Goal: Transaction & Acquisition: Purchase product/service

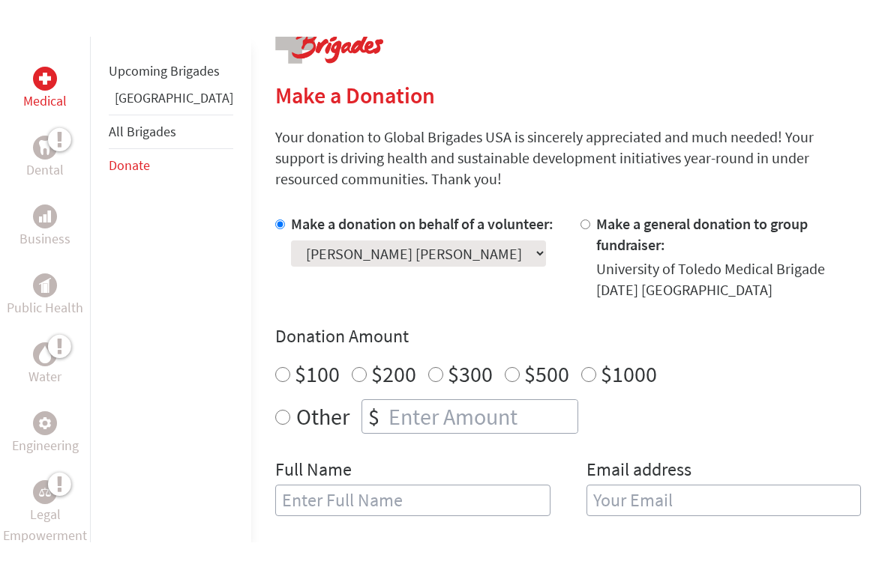
scroll to position [328, 0]
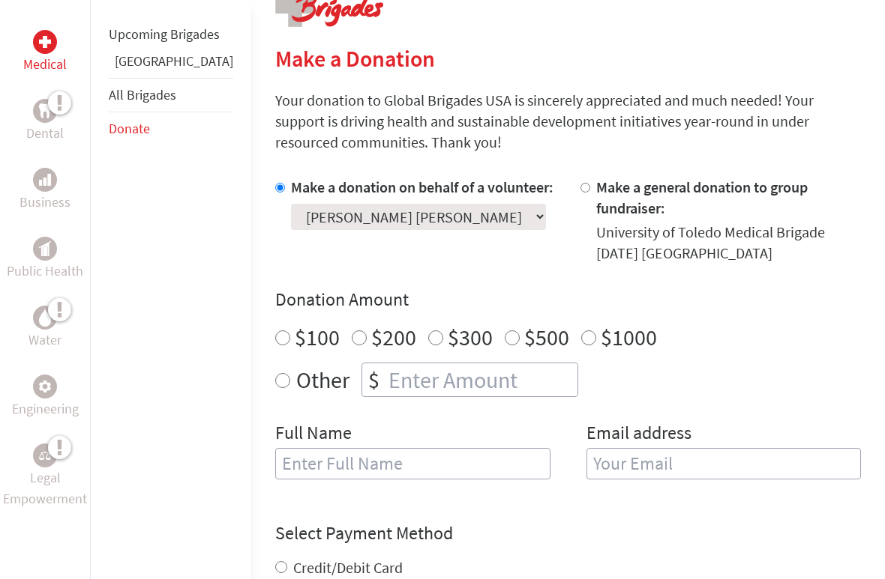
click at [320, 222] on select "Select a volunteer... [PERSON_NAME] [PERSON_NAME] [PERSON_NAME] [PERSON_NAME] […" at bounding box center [418, 217] width 255 height 26
click at [352, 331] on input "$200" at bounding box center [359, 338] width 15 height 15
radio input "true"
click at [275, 449] on input "text" at bounding box center [412, 463] width 275 height 31
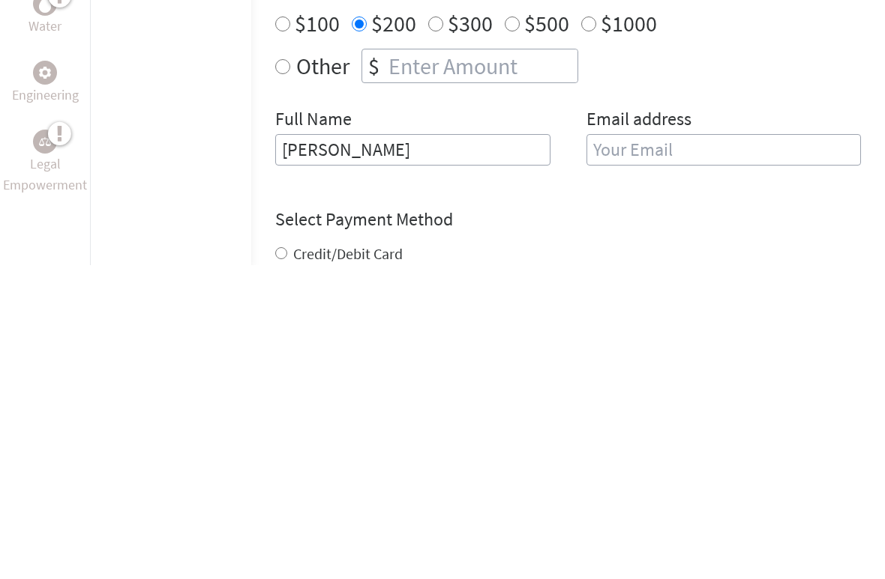
type input "[PERSON_NAME]"
click at [597, 448] on input "email" at bounding box center [723, 463] width 275 height 31
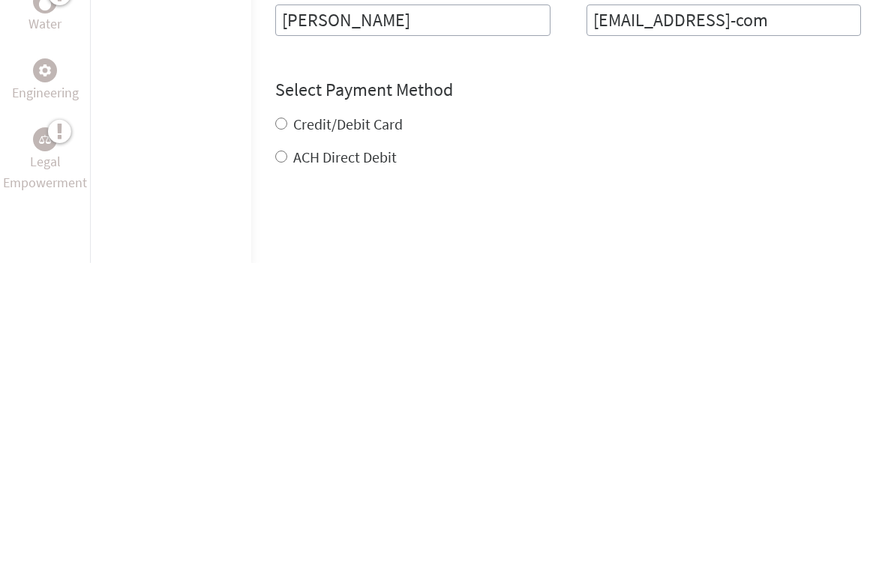
scroll to position [457, 0]
type input "[EMAIL_ADDRESS]-com"
click at [275, 429] on div "Credit/Debit Card ACH Direct Debit" at bounding box center [567, 456] width 585 height 54
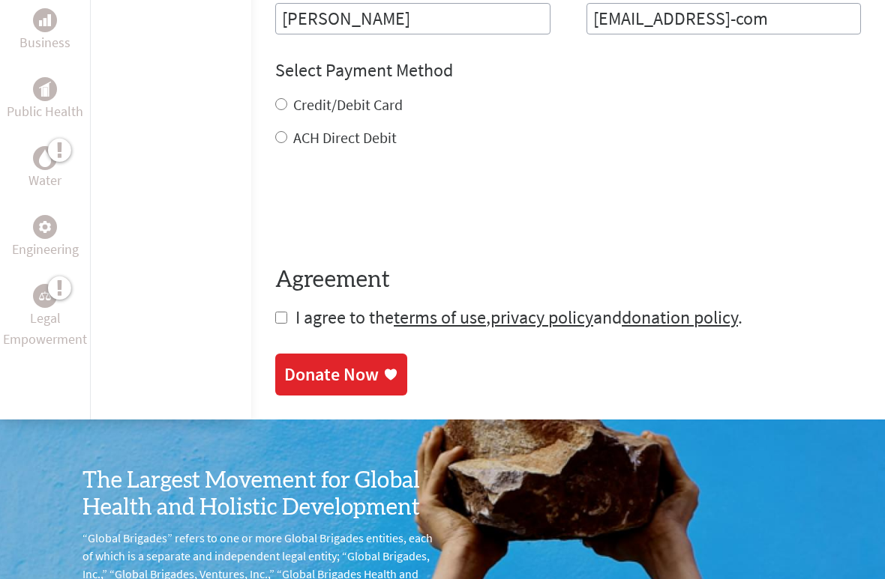
click at [293, 95] on label "Credit/Debit Card" at bounding box center [347, 104] width 109 height 19
click at [275, 98] on input "Credit/Debit Card" at bounding box center [281, 104] width 12 height 12
radio input "true"
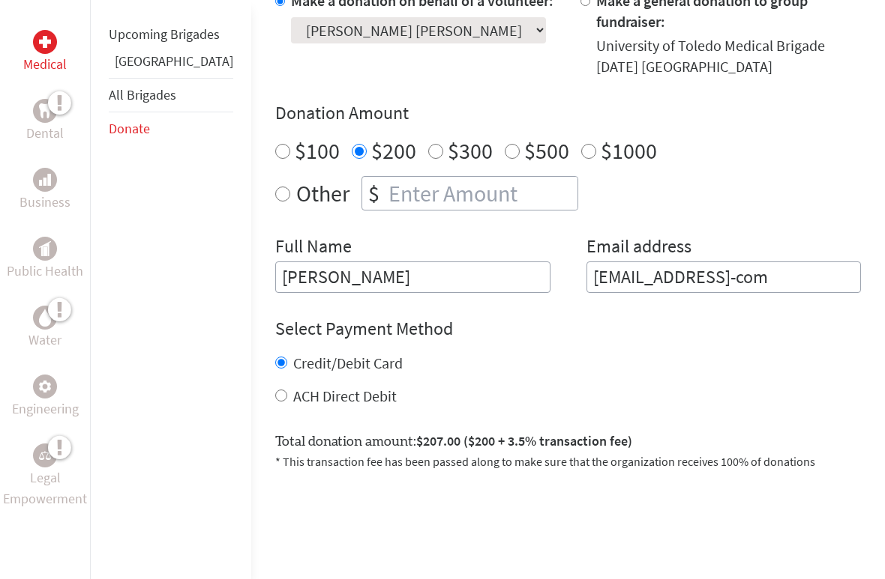
scroll to position [515, 0]
click at [715, 327] on div "Select Payment Method NOTE: American Express is not accepted. Please proceed no…" at bounding box center [567, 362] width 585 height 90
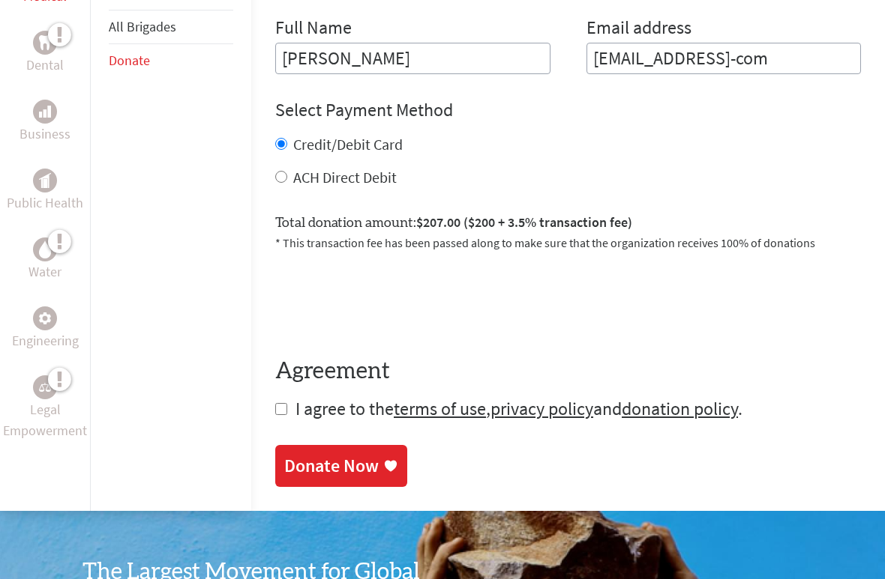
scroll to position [734, 0]
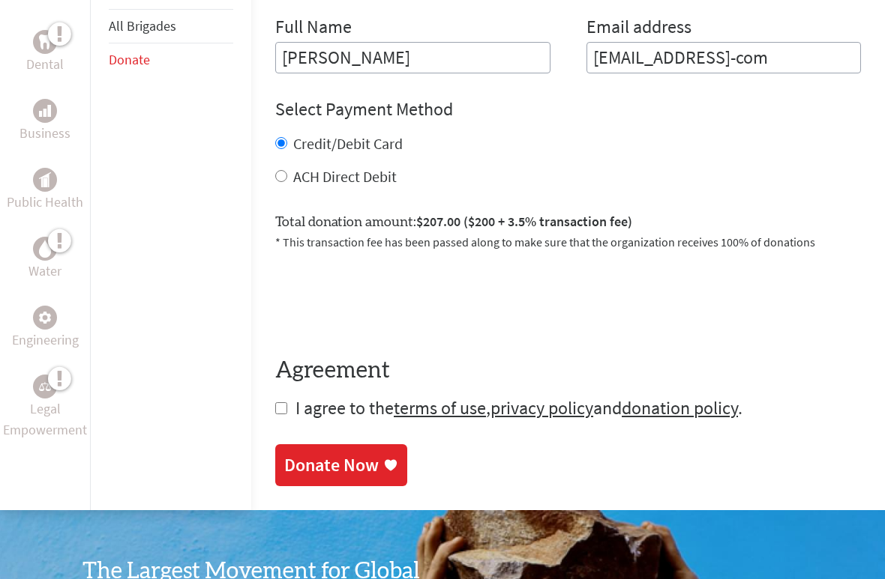
click at [292, 445] on link "Donate Now" at bounding box center [341, 466] width 132 height 42
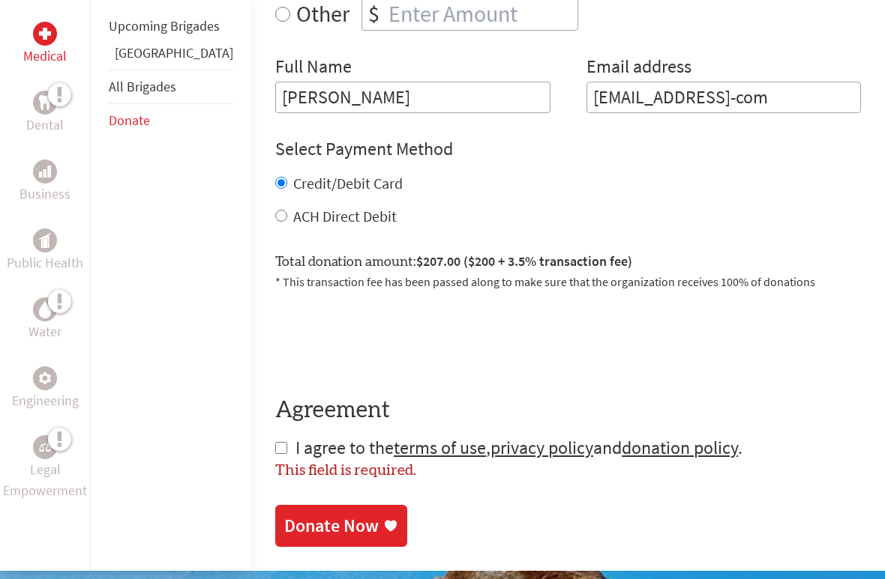
scroll to position [696, 0]
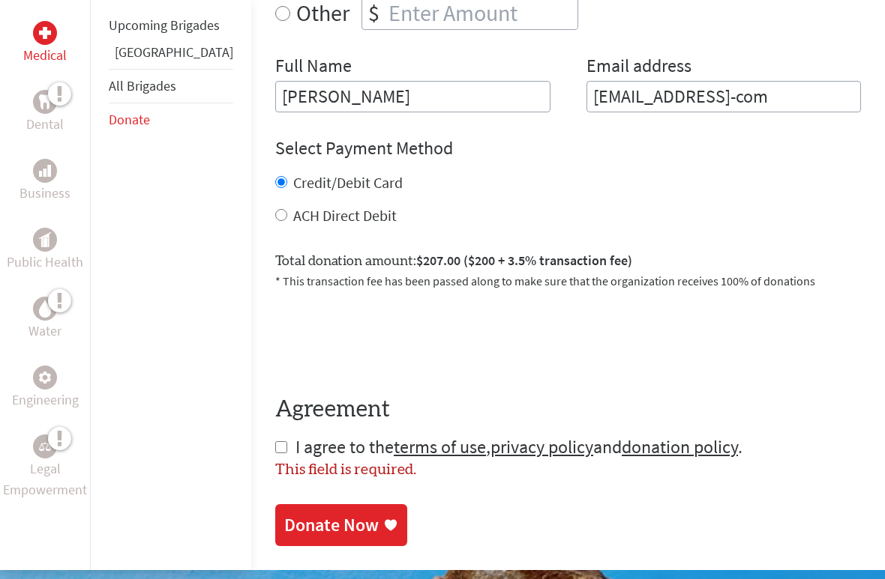
click at [334, 142] on div "Select Payment Method NOTE: American Express is not accepted. Please proceed no…" at bounding box center [567, 181] width 585 height 90
click at [293, 173] on label "Credit/Debit Card" at bounding box center [347, 182] width 109 height 19
click at [275, 176] on input "Credit/Debit Card" at bounding box center [281, 182] width 12 height 12
click at [322, 173] on label "Credit/Debit Card" at bounding box center [347, 182] width 109 height 19
click at [287, 176] on input "Credit/Debit Card" at bounding box center [281, 182] width 12 height 12
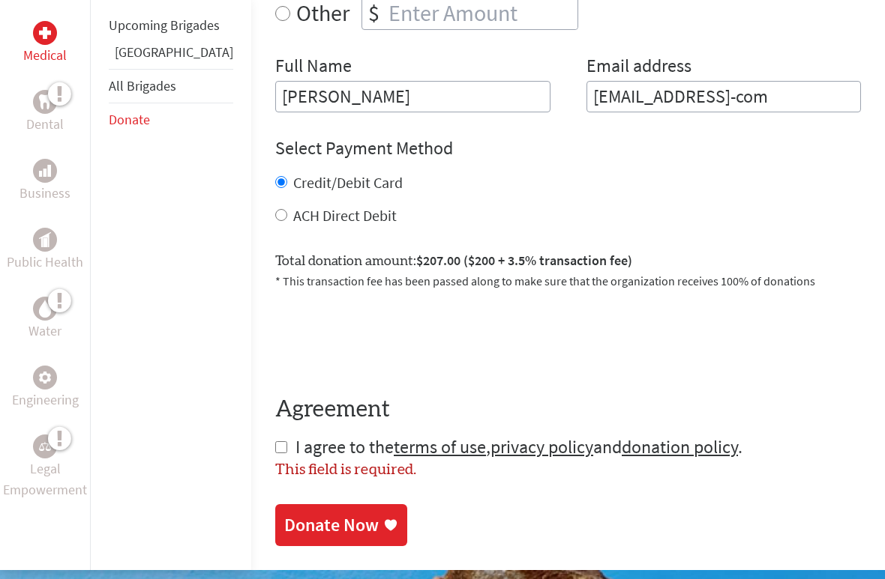
click at [275, 460] on div "This field is required." at bounding box center [567, 470] width 585 height 21
click at [275, 442] on input "checkbox" at bounding box center [281, 448] width 12 height 12
checkbox input "true"
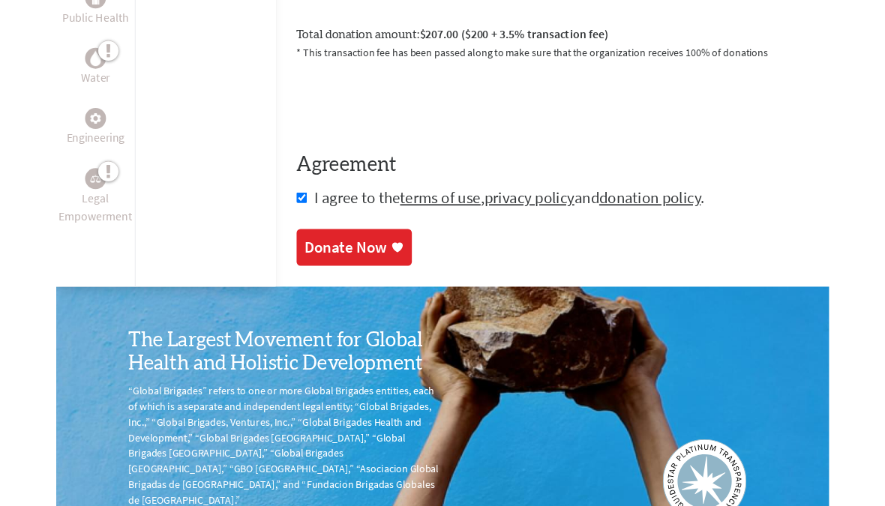
scroll to position [916, 0]
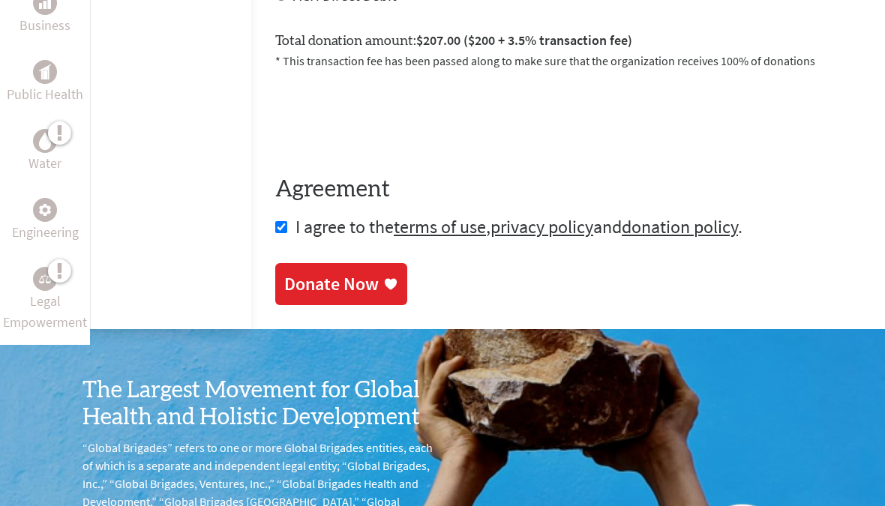
click at [284, 272] on div "Donate Now" at bounding box center [331, 284] width 94 height 24
